Goal: Task Accomplishment & Management: Use online tool/utility

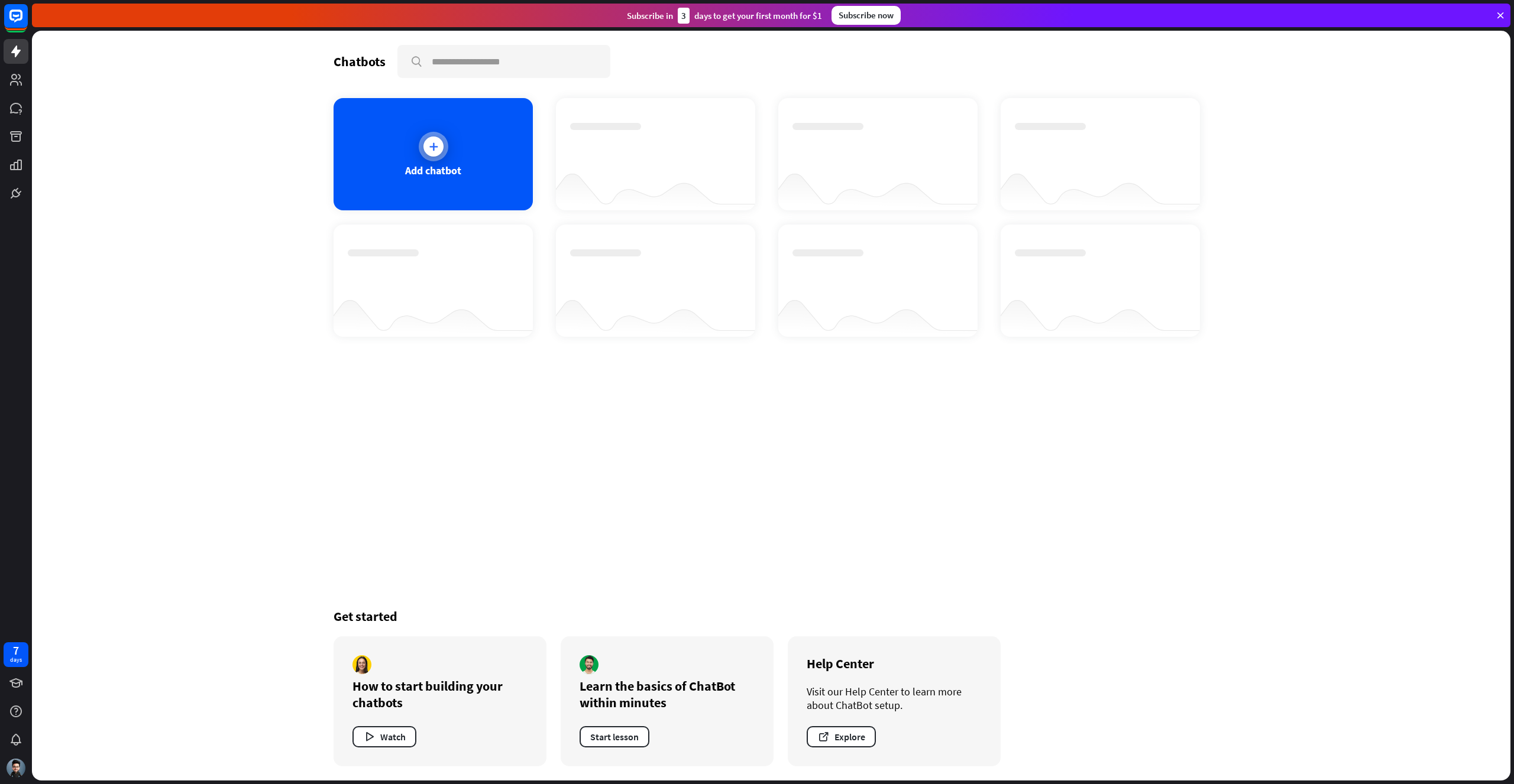
click at [467, 178] on div "Add chatbot" at bounding box center [433, 154] width 199 height 112
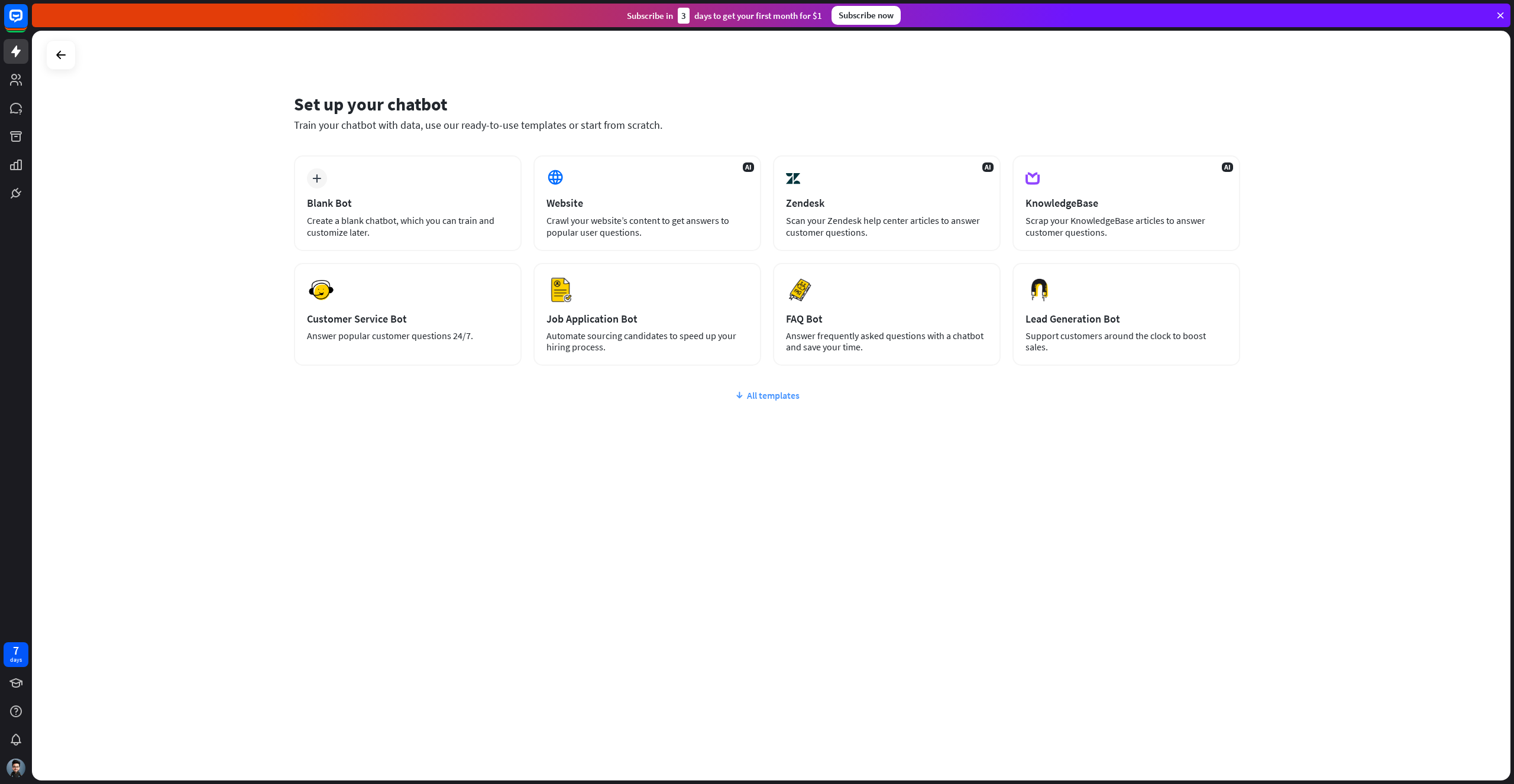
click at [780, 399] on div "All templates" at bounding box center [767, 395] width 946 height 12
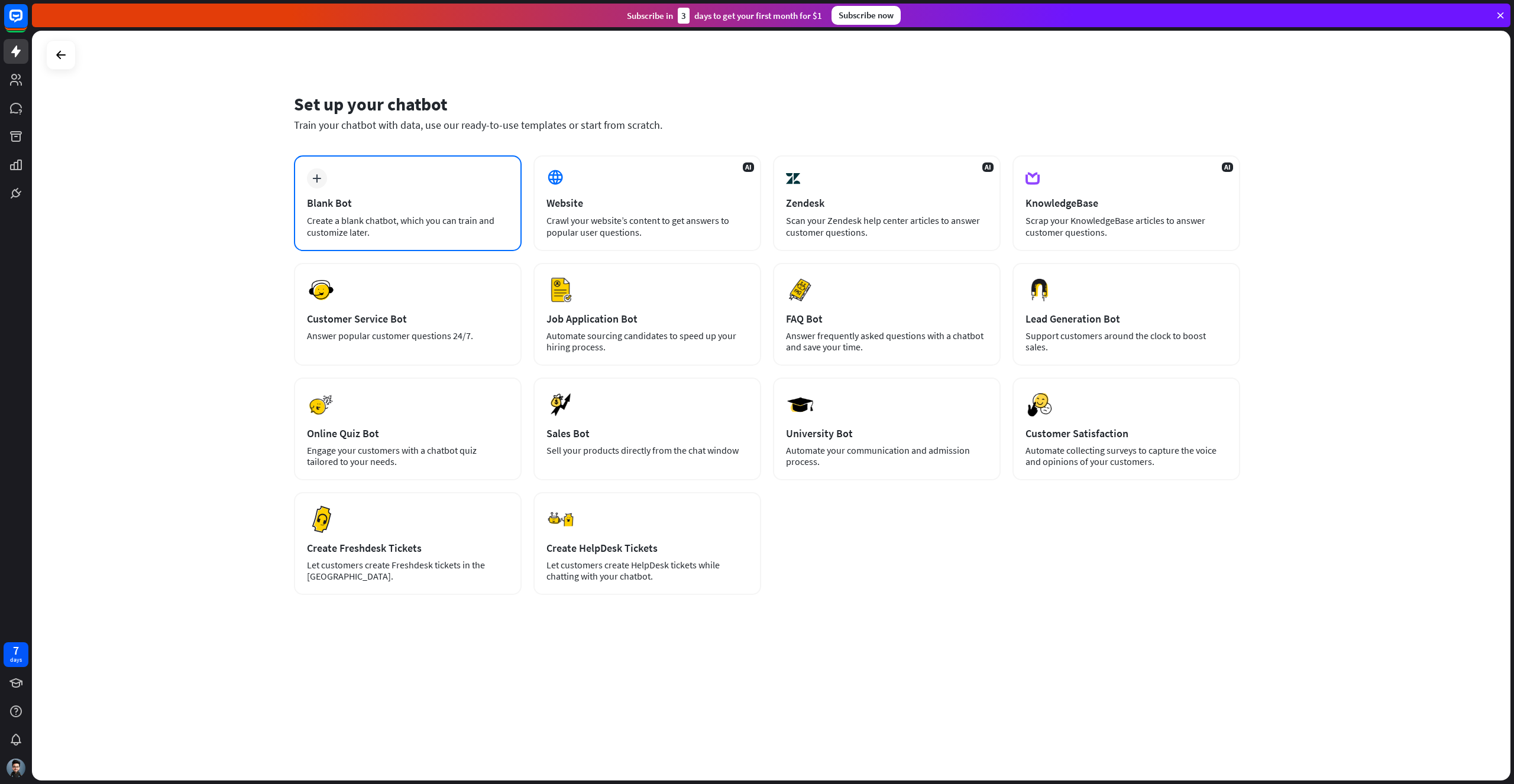
click at [411, 192] on div "plus Blank Bot Create a blank chatbot, which you can train and customize later." at bounding box center [407, 203] width 227 height 96
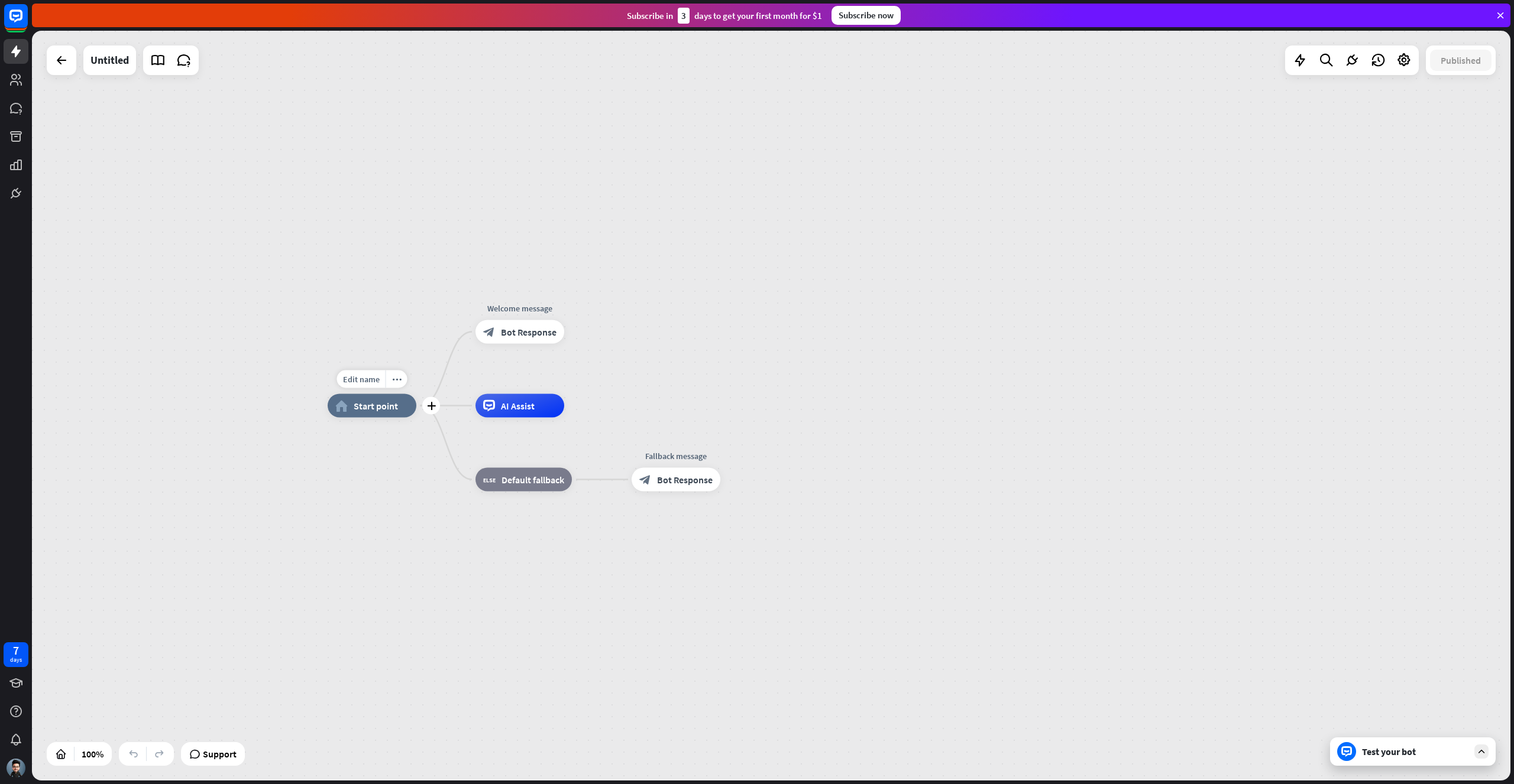
click at [353, 410] on div "home_2 Start point" at bounding box center [372, 406] width 89 height 24
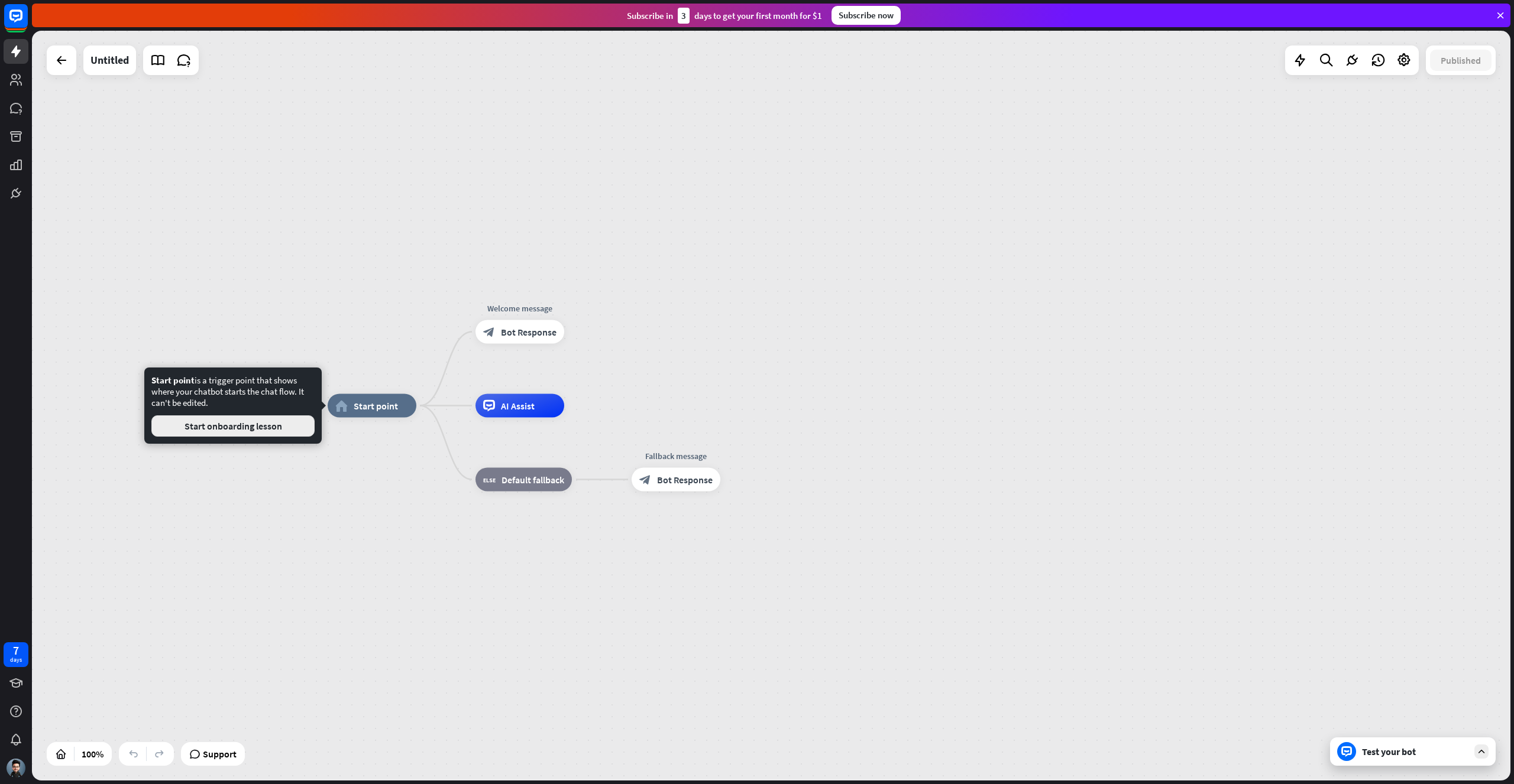
click at [258, 425] on button "Start onboarding lesson" at bounding box center [233, 426] width 163 height 21
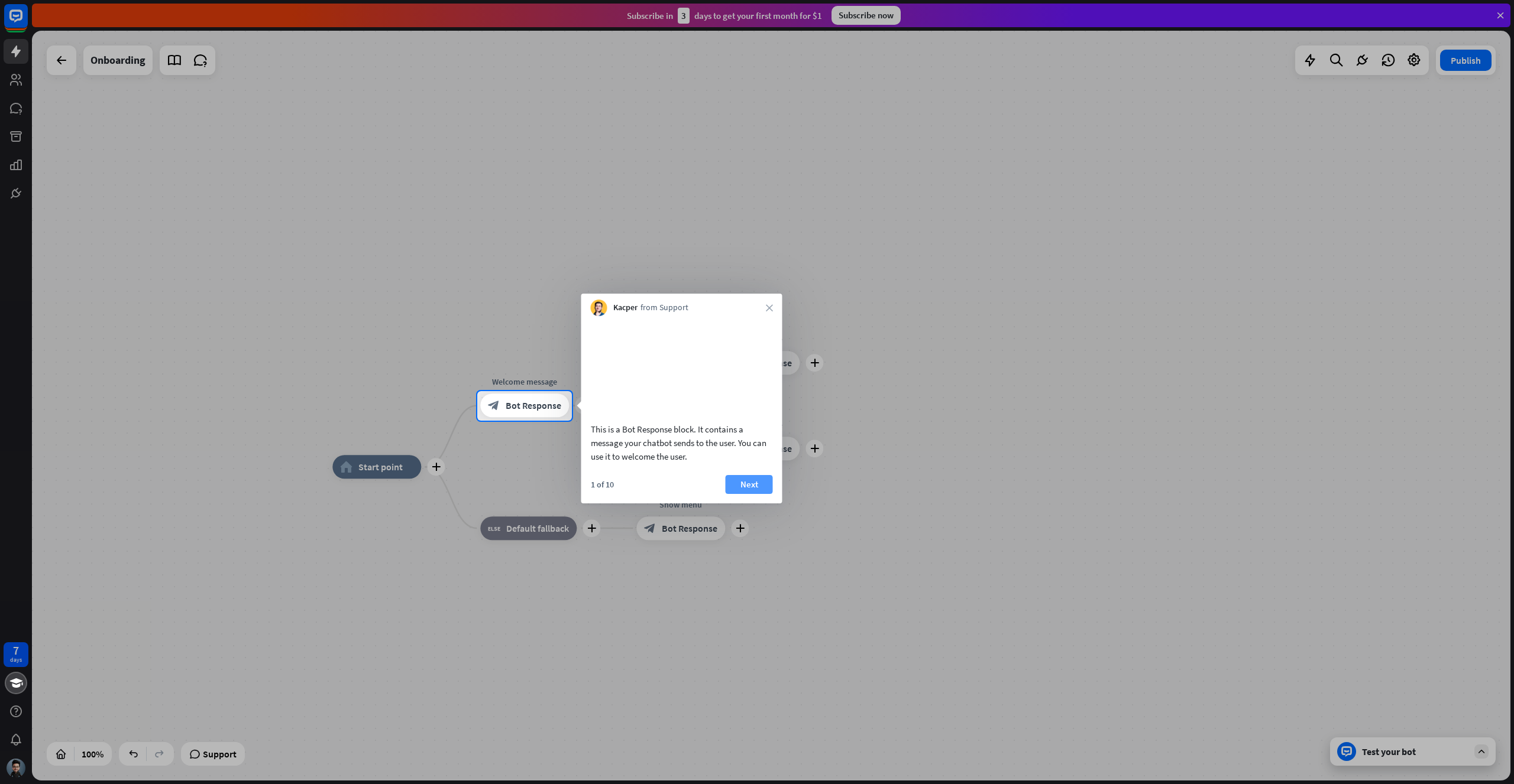
click at [749, 494] on button "Next" at bounding box center [749, 484] width 47 height 19
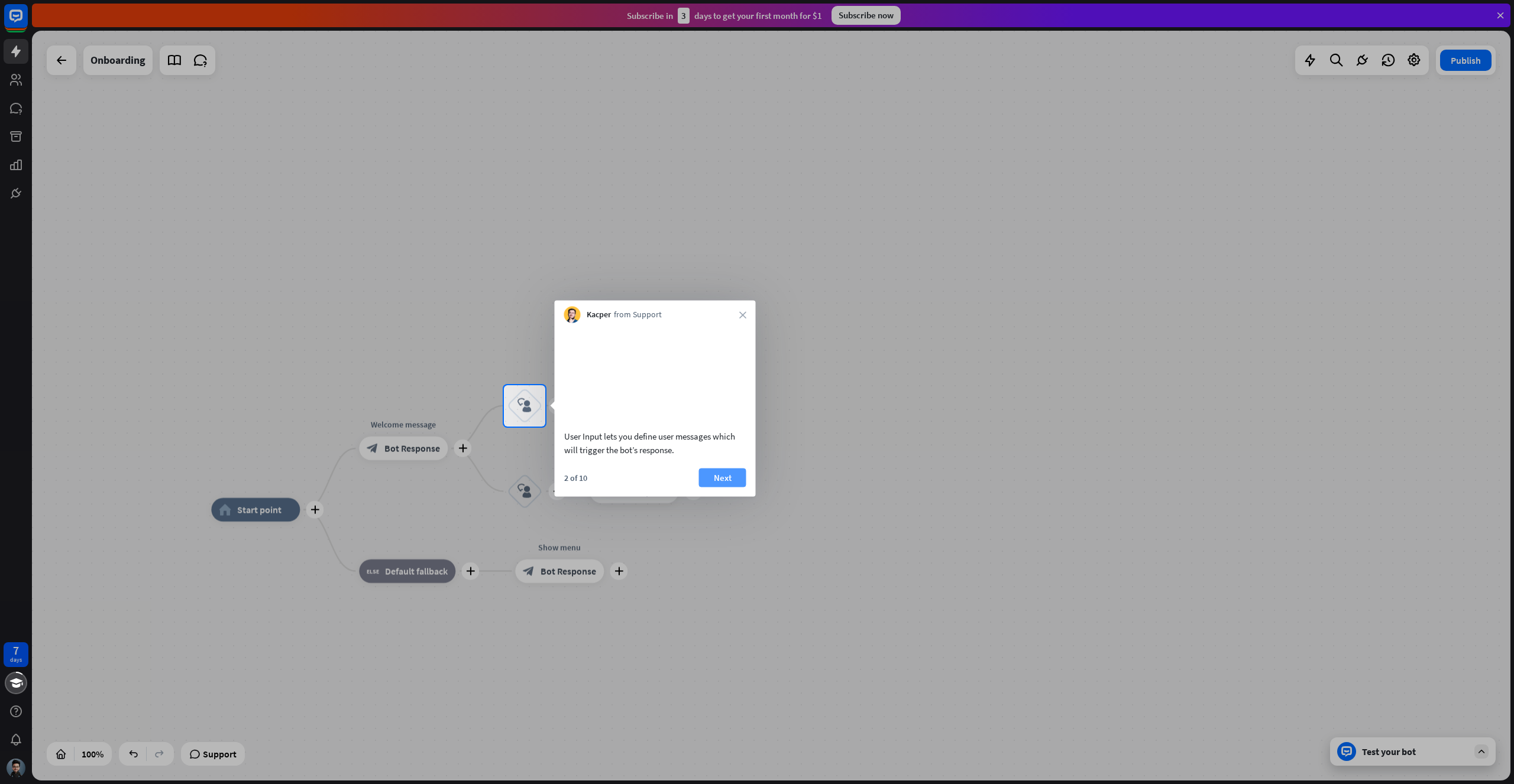
click at [724, 487] on button "Next" at bounding box center [722, 478] width 47 height 19
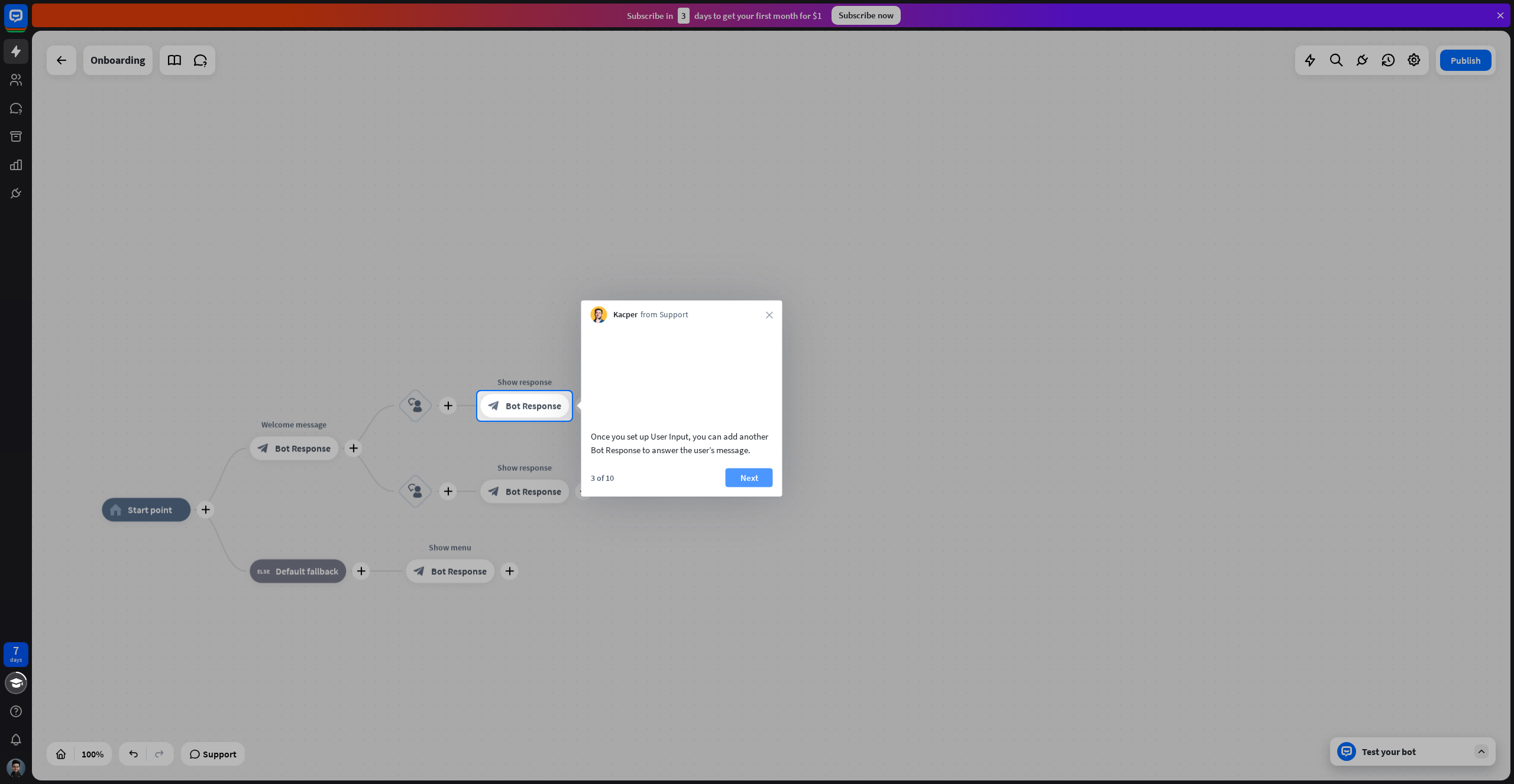
click at [744, 487] on button "Next" at bounding box center [749, 478] width 47 height 19
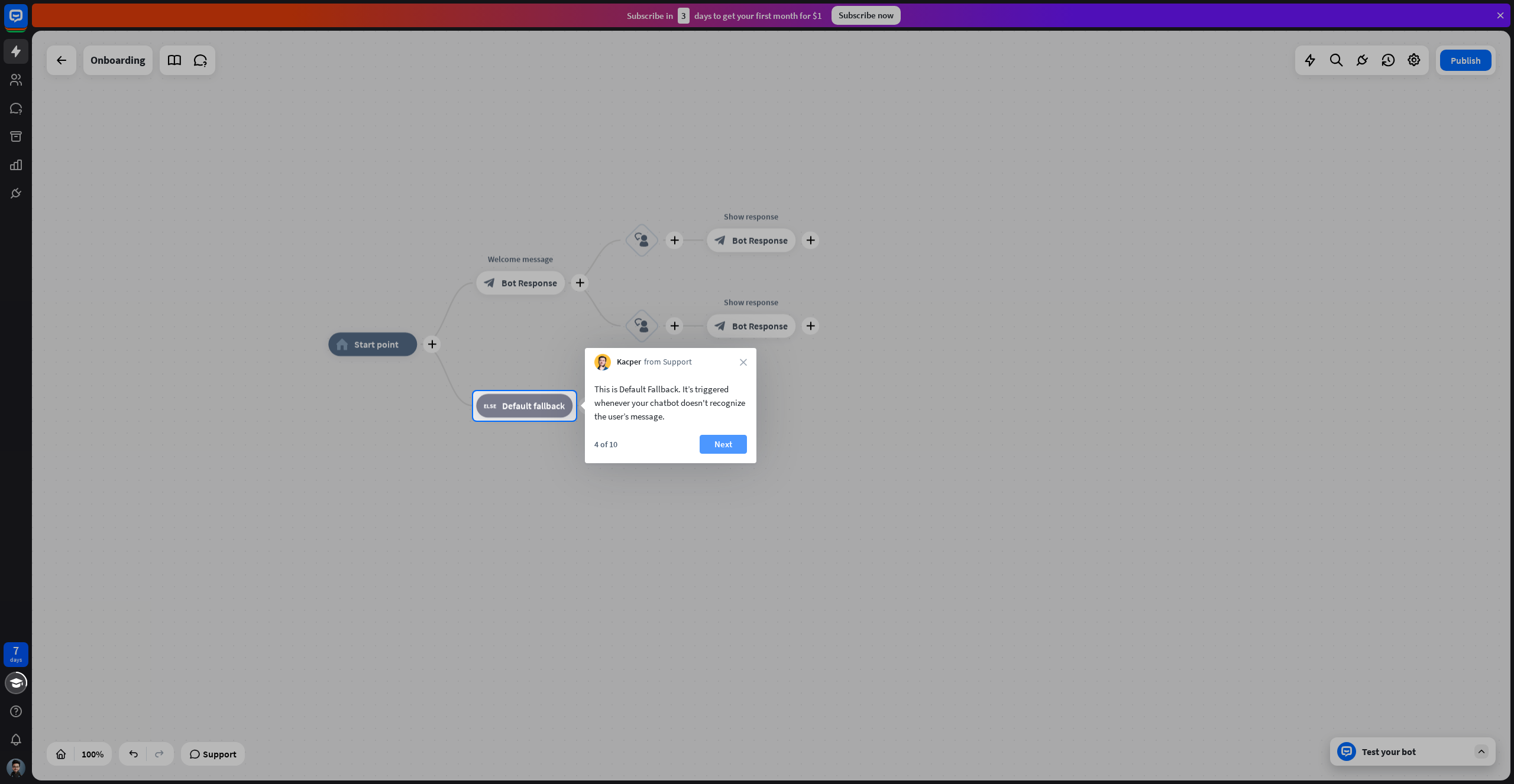
click at [720, 442] on button "Next" at bounding box center [723, 444] width 47 height 19
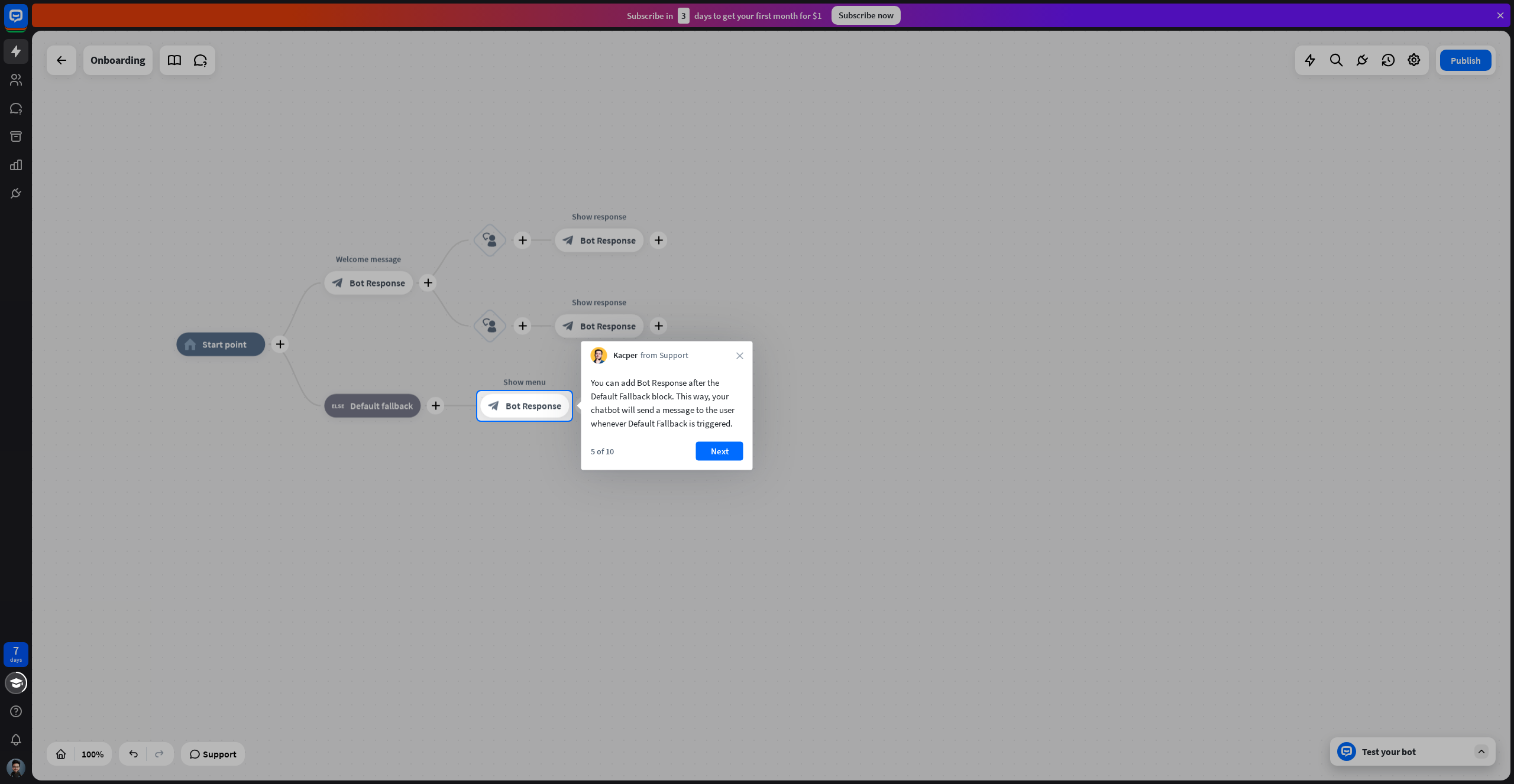
click at [719, 462] on div "5 of 10 Next" at bounding box center [667, 456] width 171 height 28
click at [718, 457] on button "Next" at bounding box center [720, 451] width 47 height 19
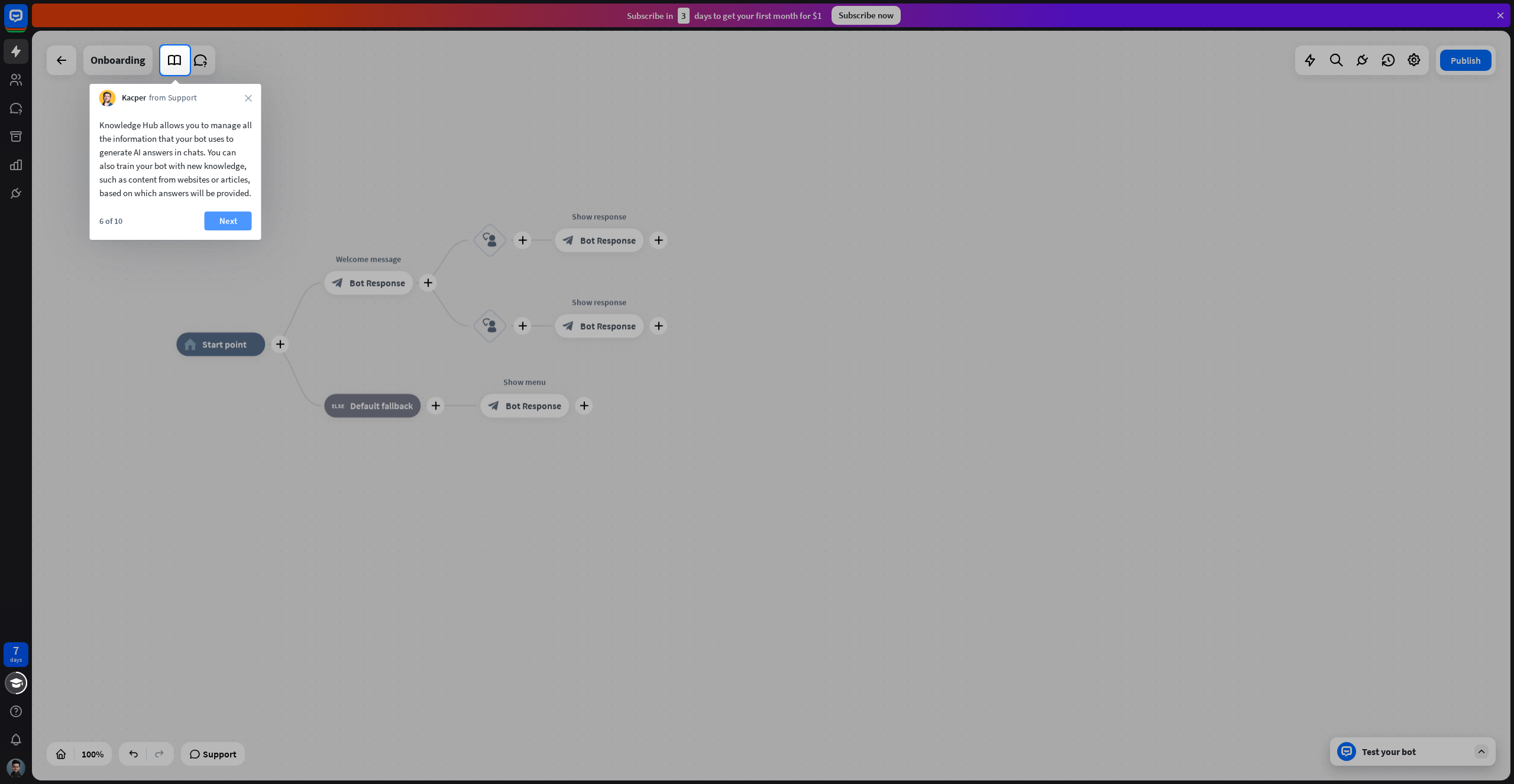
click at [225, 231] on button "Next" at bounding box center [228, 221] width 47 height 19
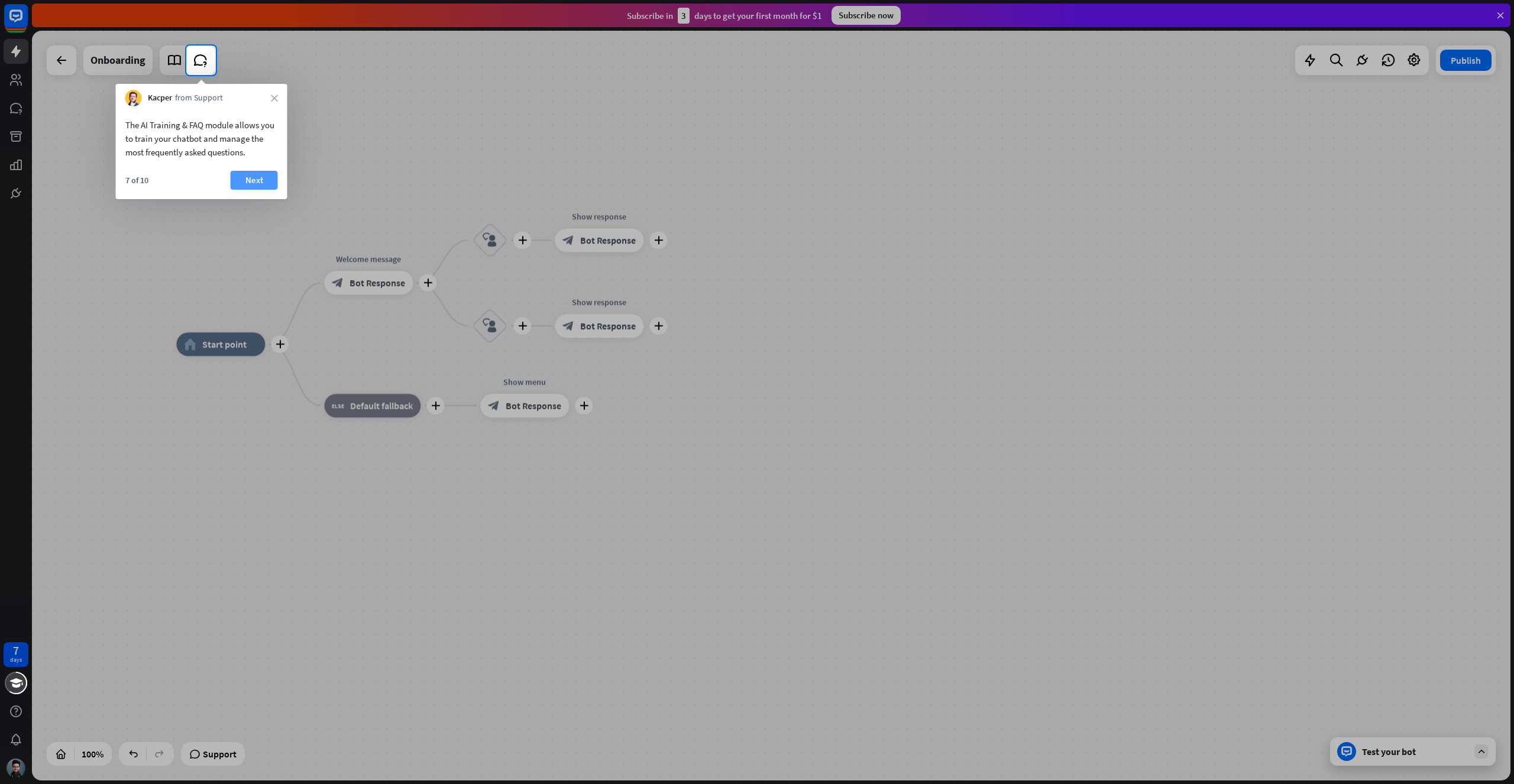
click at [243, 185] on button "Next" at bounding box center [254, 180] width 47 height 19
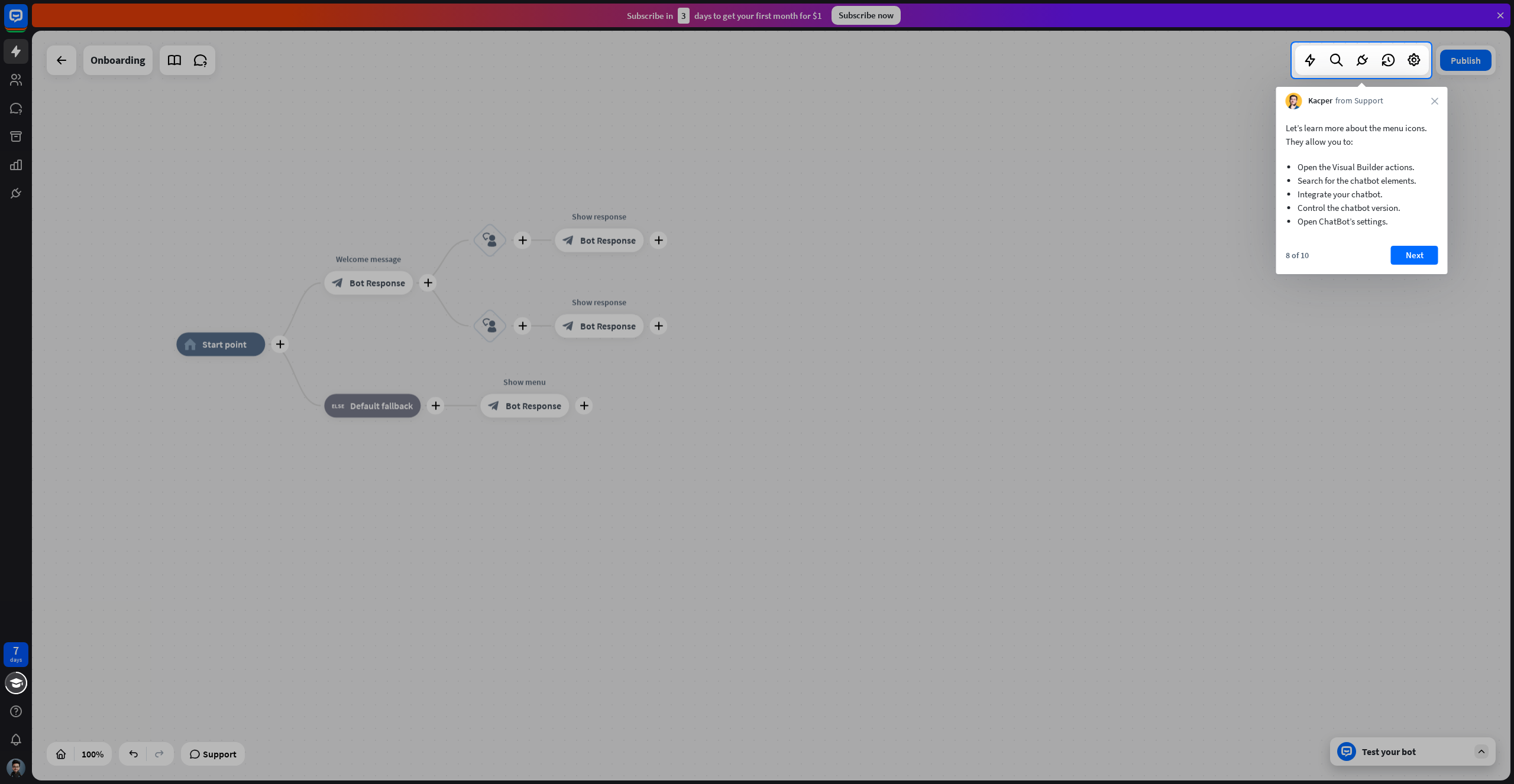
click at [112, 63] on div at bounding box center [645, 61] width 1291 height 36
click at [1405, 249] on button "Next" at bounding box center [1414, 255] width 47 height 19
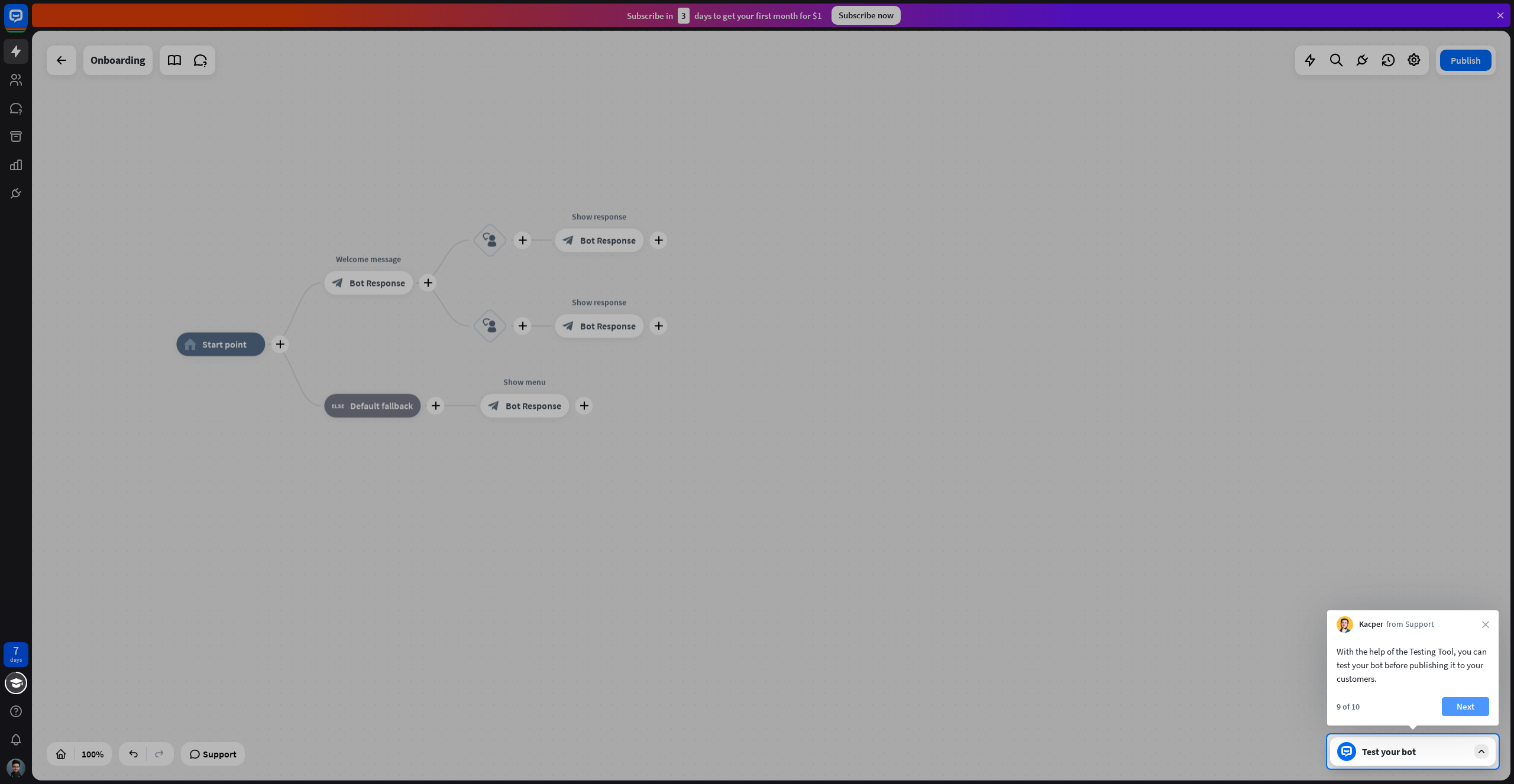
click at [1463, 708] on button "Next" at bounding box center [1465, 707] width 47 height 19
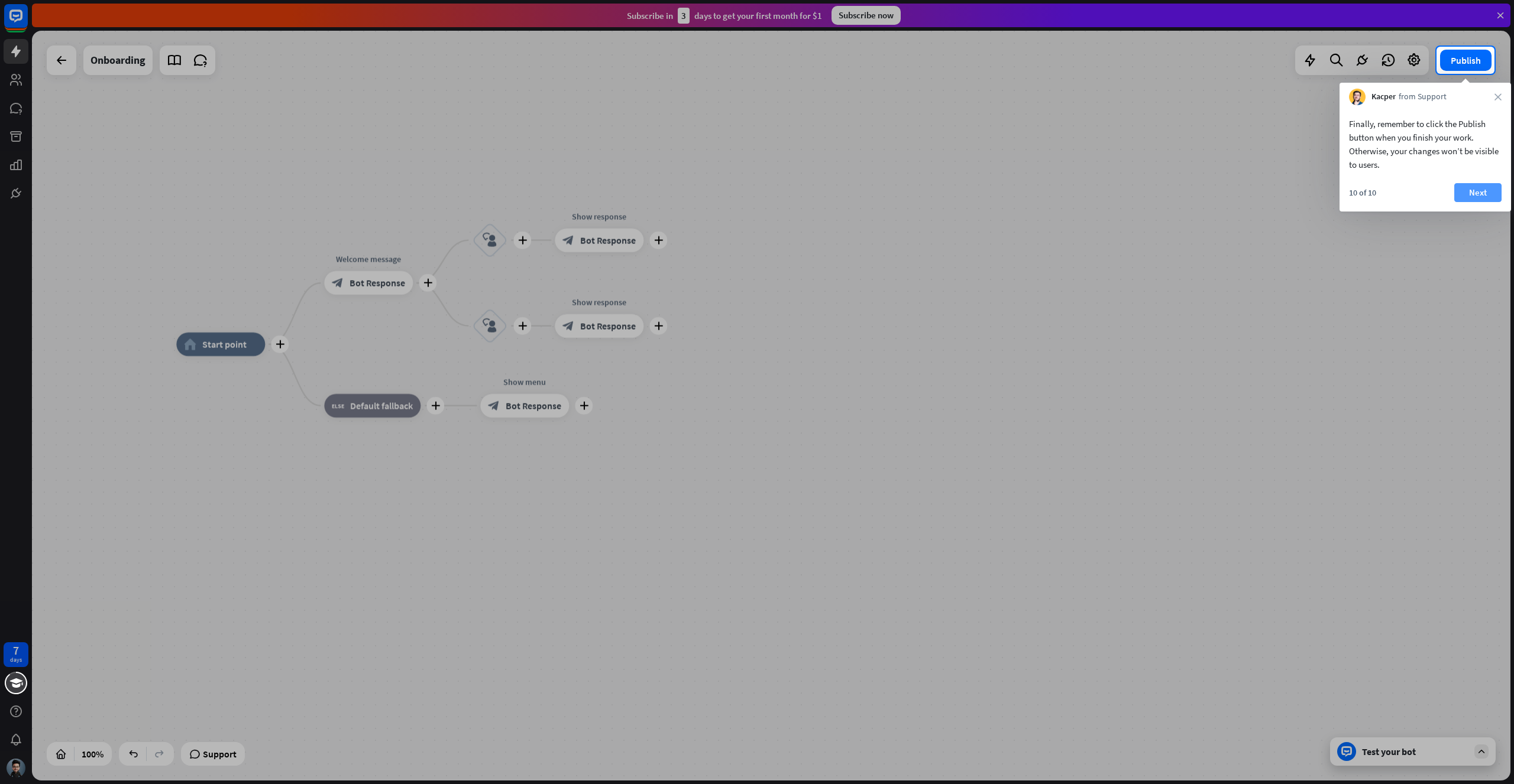
click at [1488, 187] on button "Next" at bounding box center [1478, 192] width 47 height 19
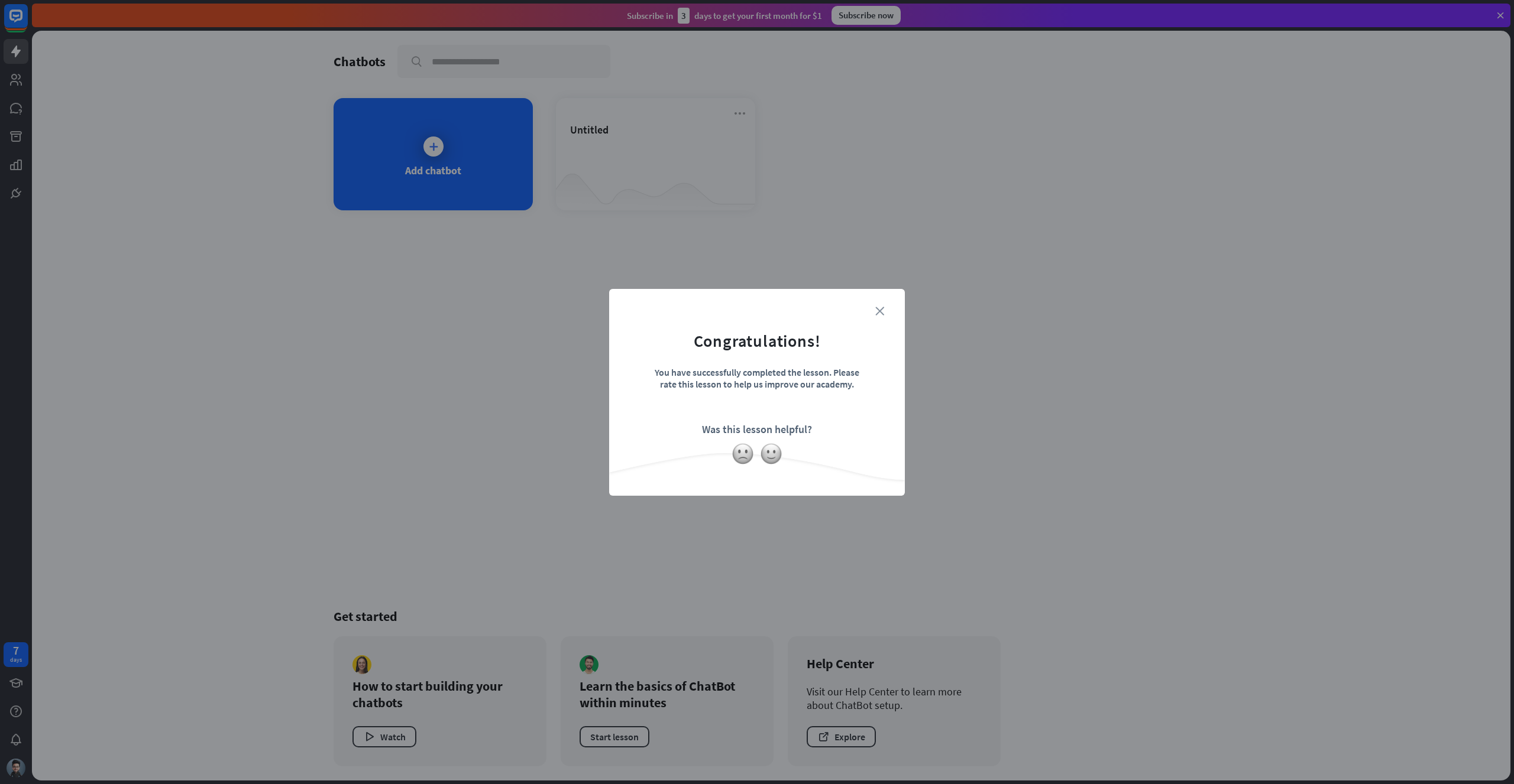
click at [875, 310] on icon "close" at bounding box center [879, 311] width 9 height 9
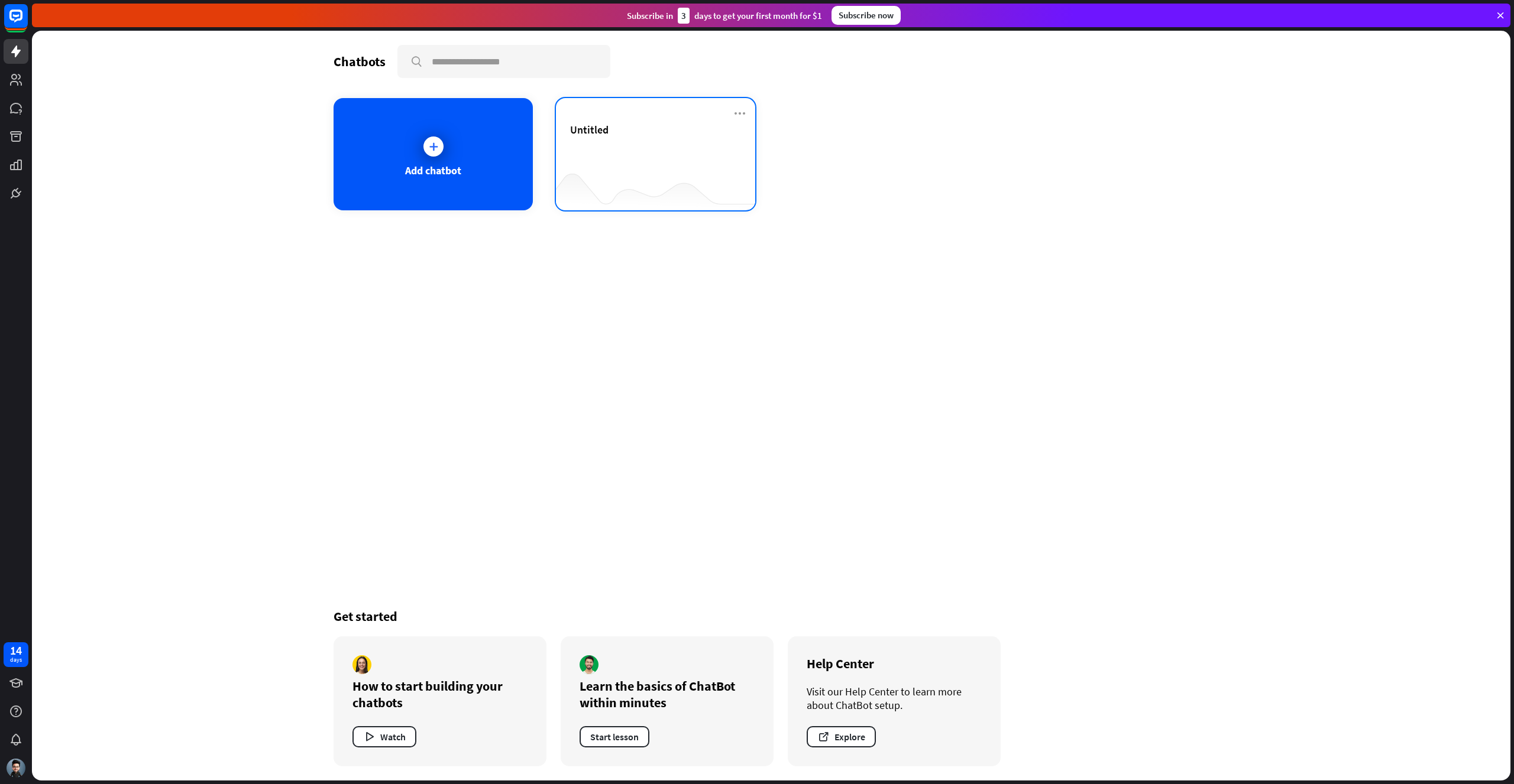
click at [651, 151] on div "Untitled" at bounding box center [655, 144] width 171 height 42
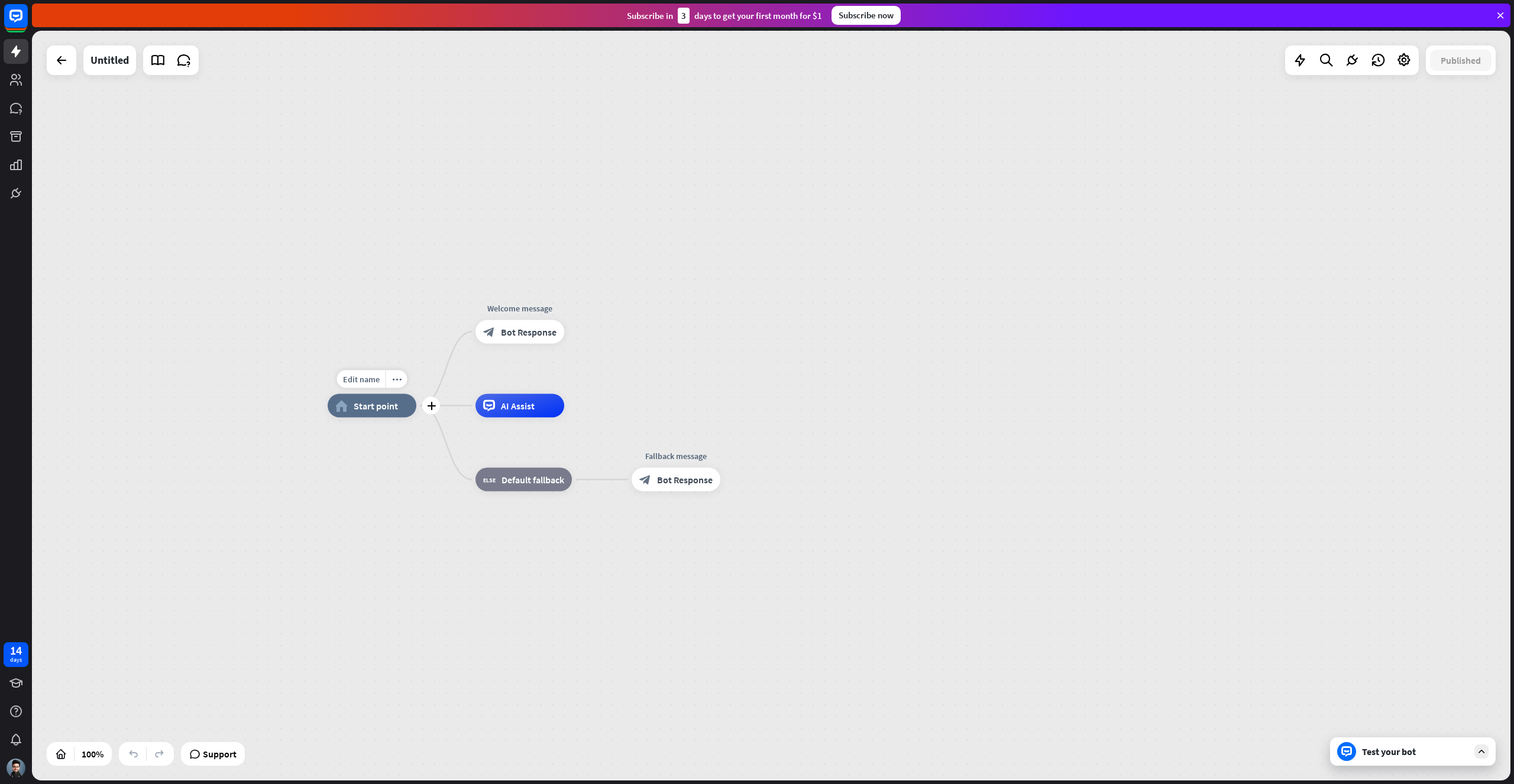
click at [367, 409] on span "Start point" at bounding box center [375, 406] width 44 height 12
click at [398, 379] on icon "more_horiz" at bounding box center [397, 379] width 9 height 9
click at [418, 359] on div "home_2 Start point Welcome message block_bot_response Bot Response AI Assist bl…" at bounding box center [771, 406] width 1478 height 750
click at [427, 403] on div "plus" at bounding box center [431, 406] width 18 height 18
